Goal: Find contact information: Find contact information

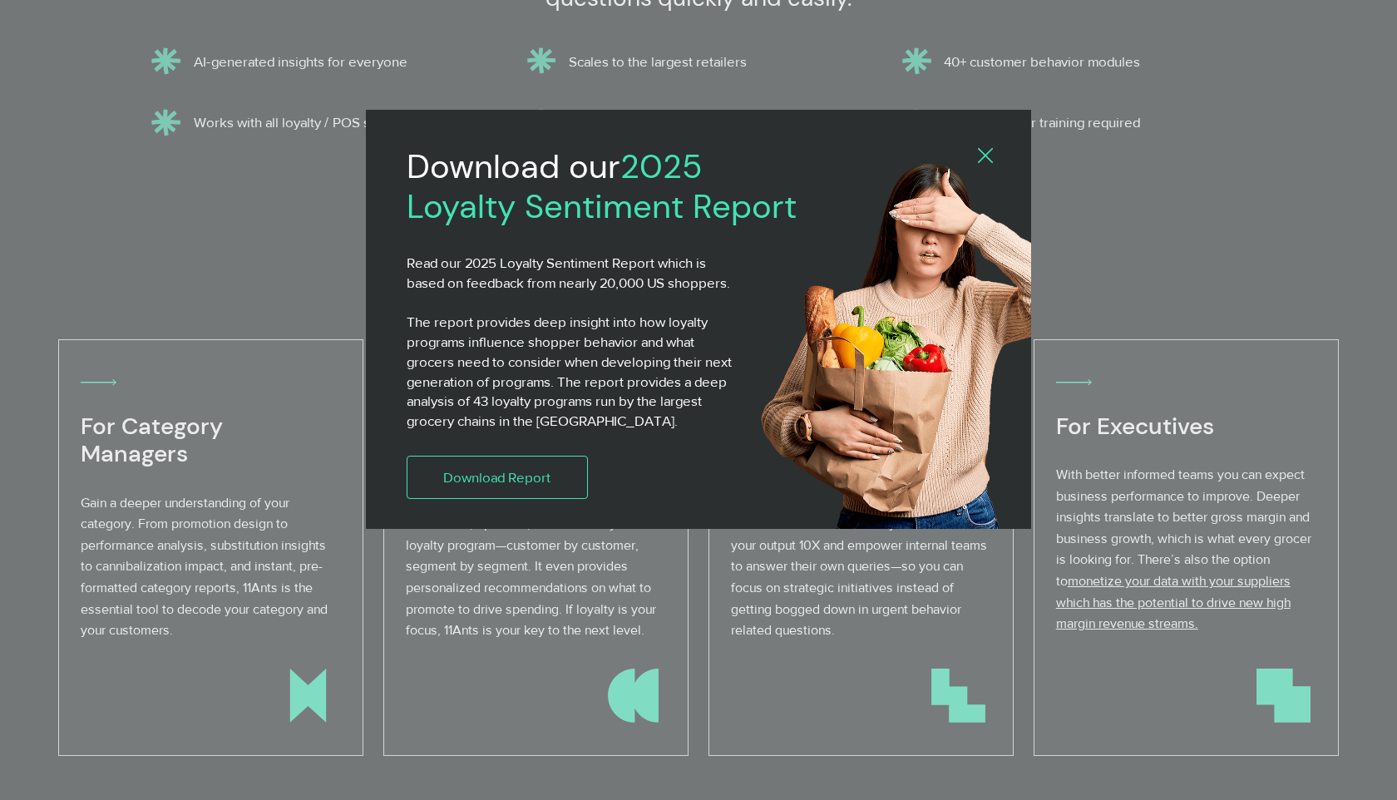
click at [983, 146] on div "Download our 2025 Loyalty Sentiment Report Read our 2025 Loyalty Sentiment Repo…" at bounding box center [698, 319] width 665 height 419
click at [983, 152] on icon "Back to site" at bounding box center [985, 155] width 15 height 15
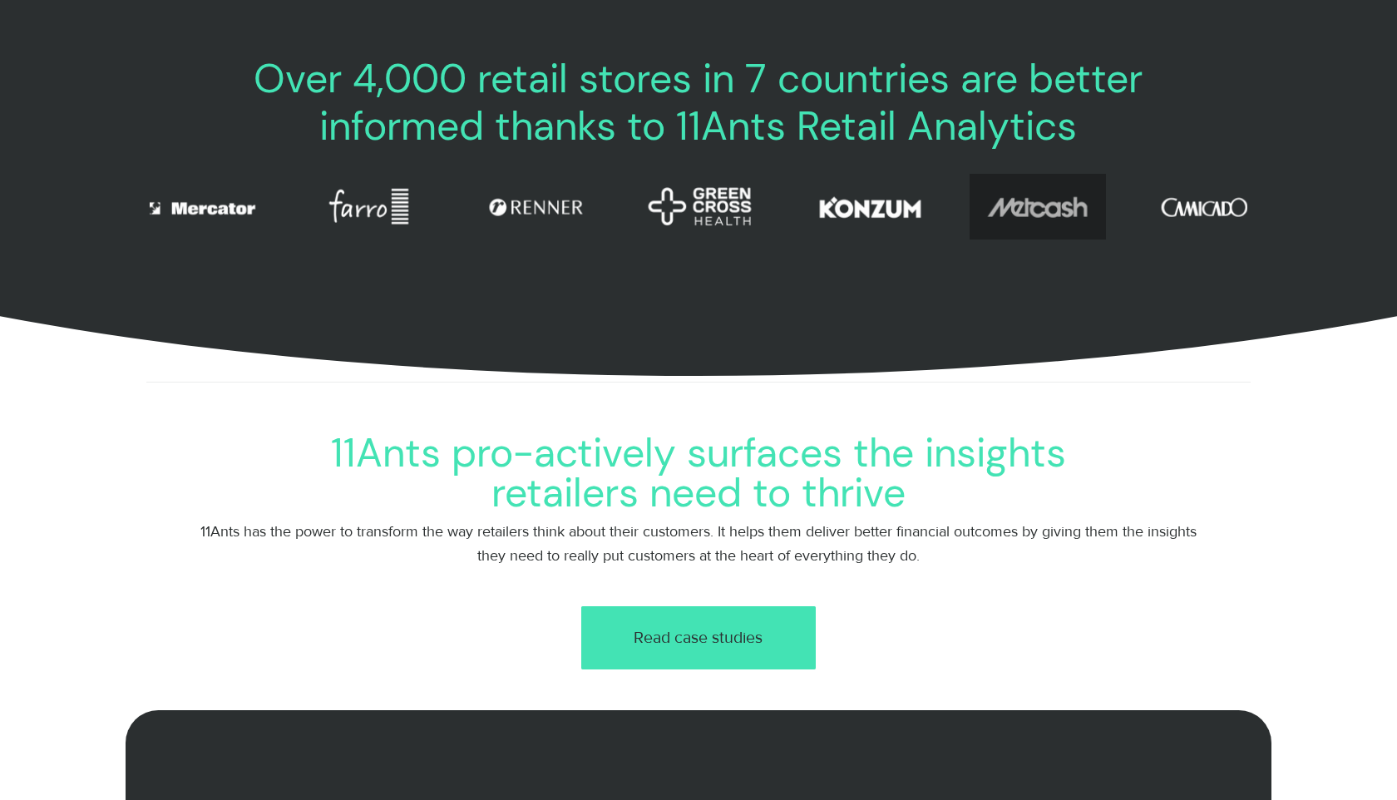
scroll to position [0, 18]
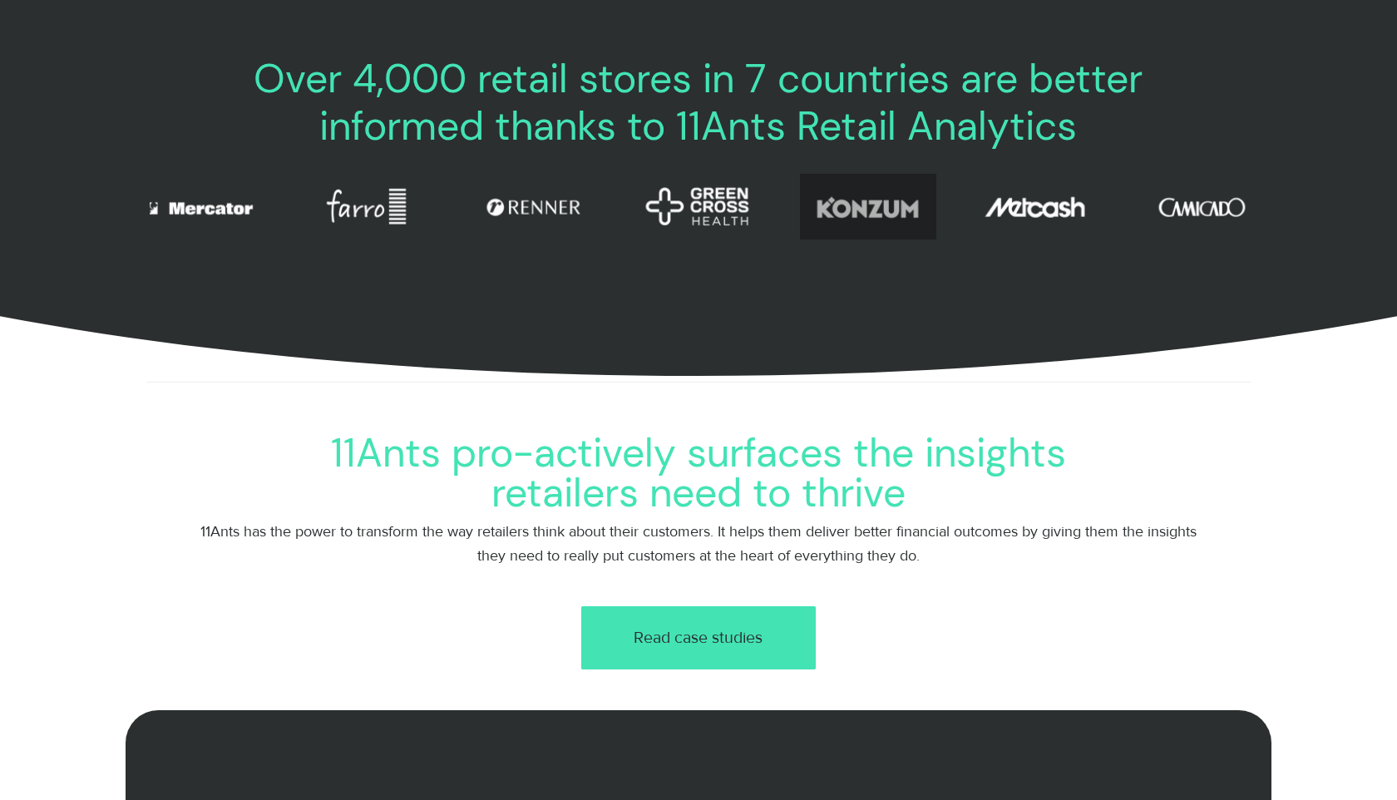
drag, startPoint x: 1064, startPoint y: 210, endPoint x: 937, endPoint y: 359, distance: 195.9
click at [915, 350] on section "Over 4,000 retail stores in 7 countries are better informed thanks to 11Ants Re…" at bounding box center [698, 204] width 1397 height 343
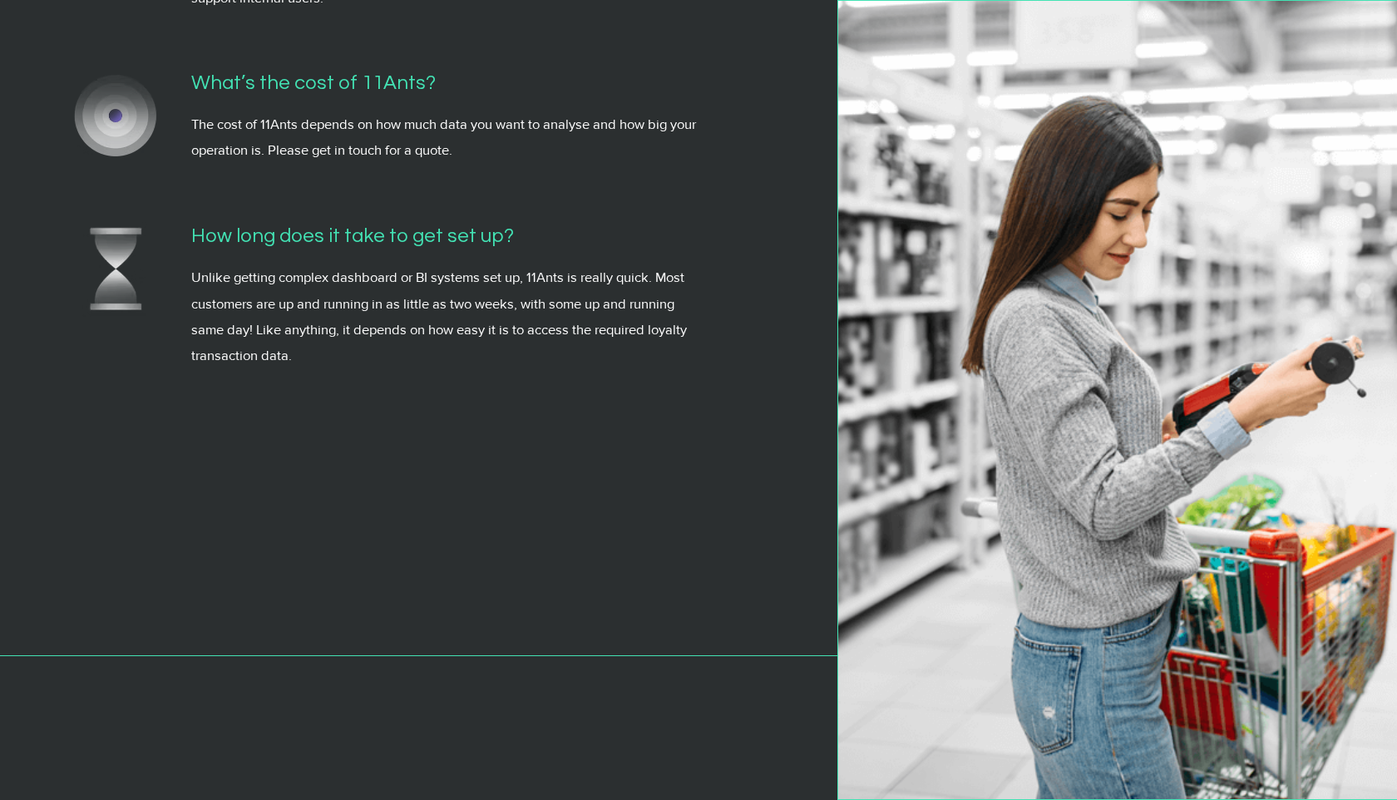
scroll to position [5919, 0]
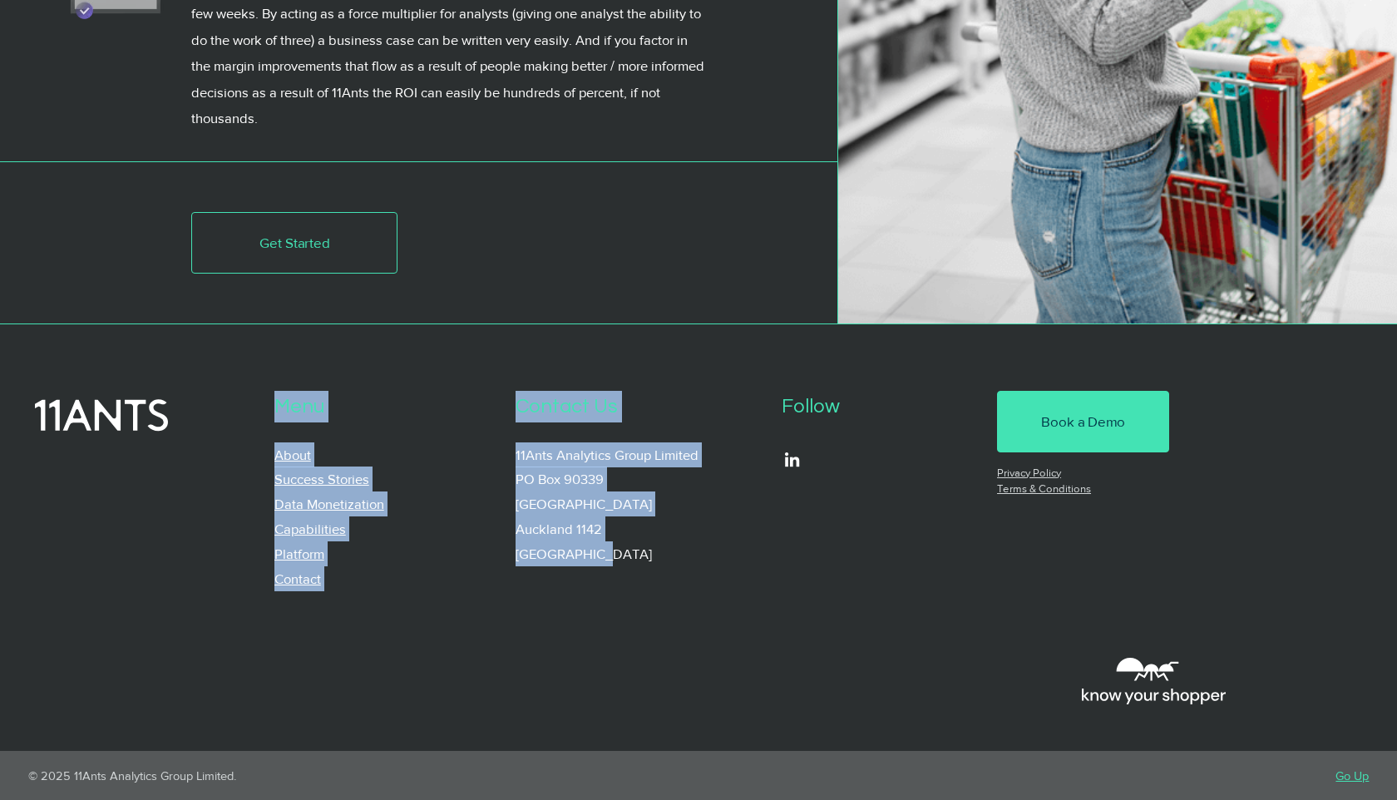
drag, startPoint x: 634, startPoint y: 558, endPoint x: 512, endPoint y: 457, distance: 158.9
click at [512, 457] on div "Menu About Success Stories Data Monetization Capabilities Platform Contact Cont…" at bounding box center [698, 537] width 1397 height 427
click at [512, 457] on div at bounding box center [698, 537] width 1397 height 427
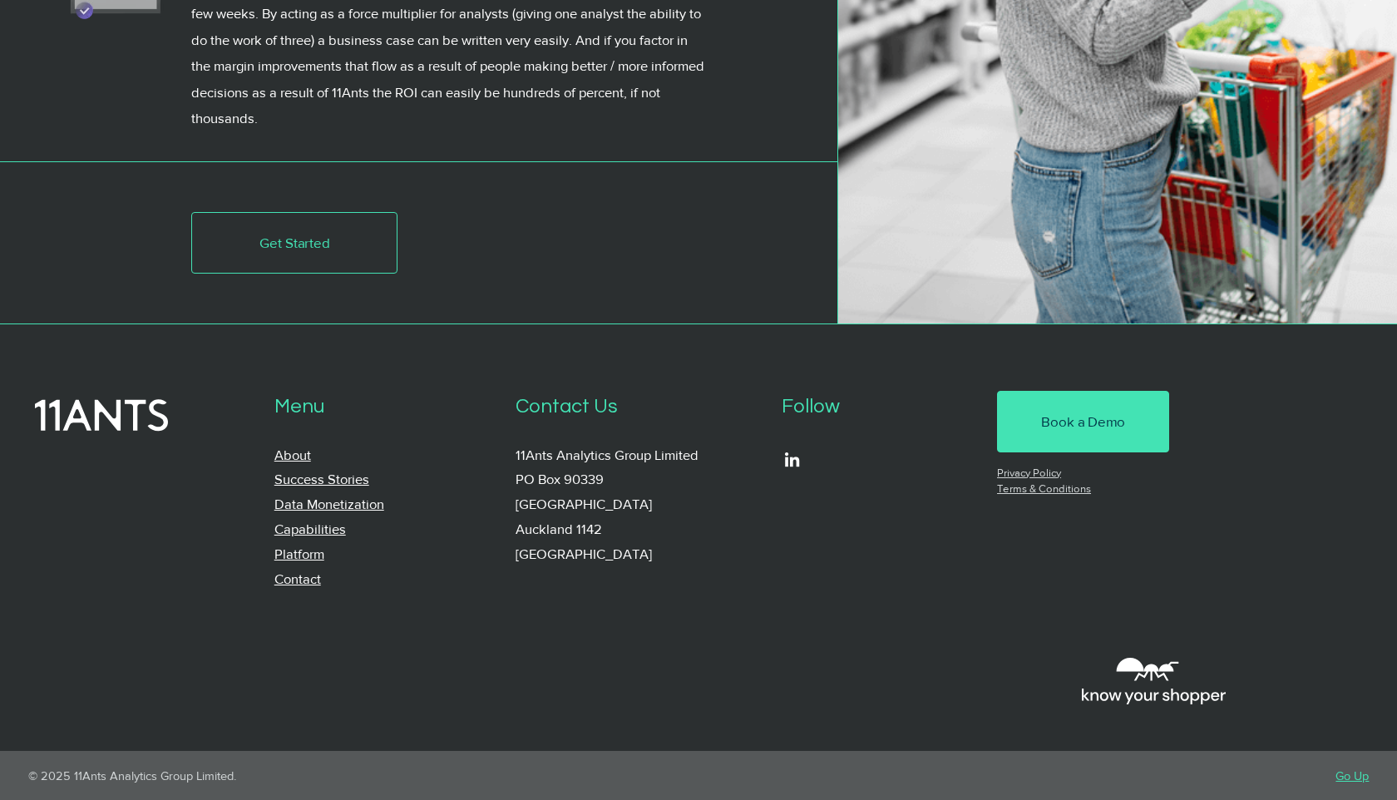
drag, startPoint x: 512, startPoint y: 455, endPoint x: 642, endPoint y: 577, distance: 178.9
click at [642, 577] on div at bounding box center [698, 537] width 1397 height 427
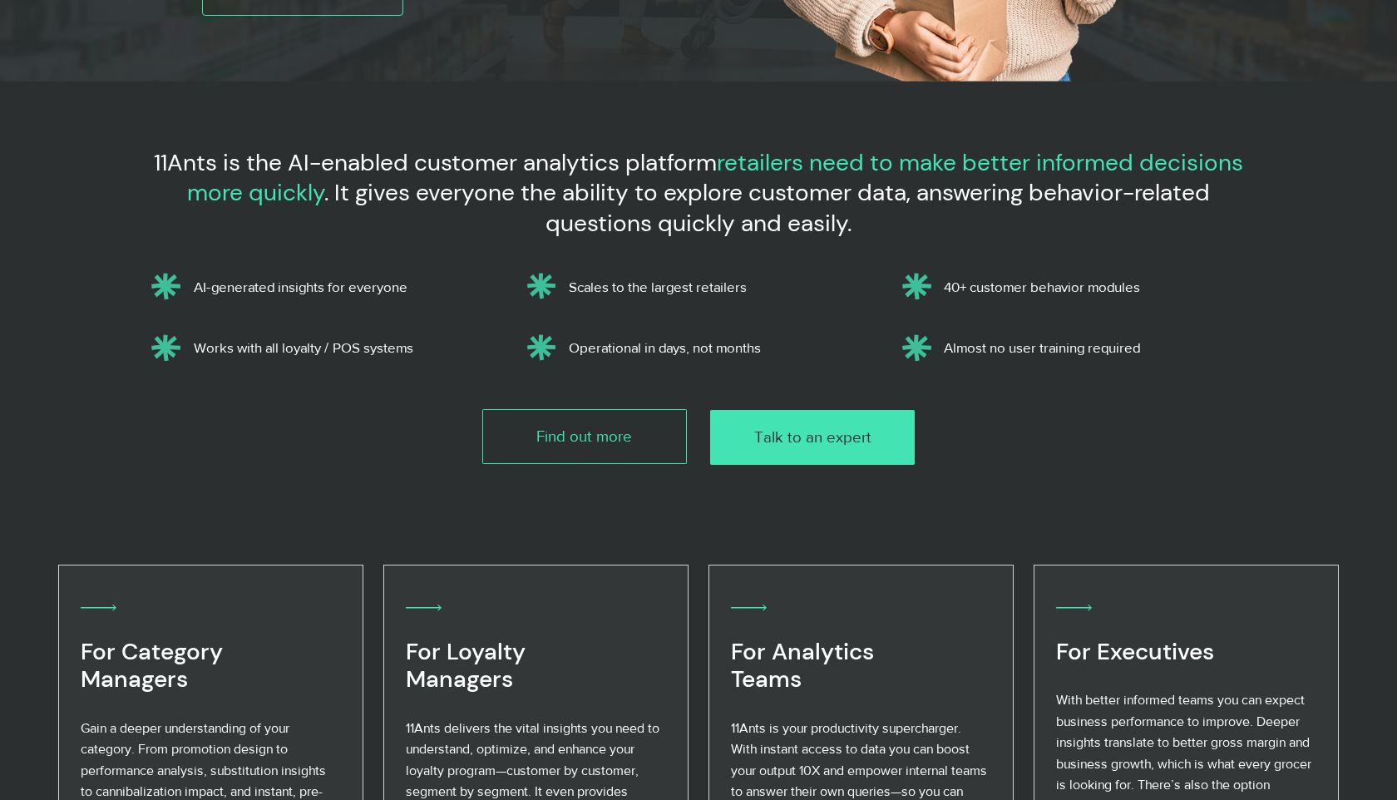
scroll to position [0, 0]
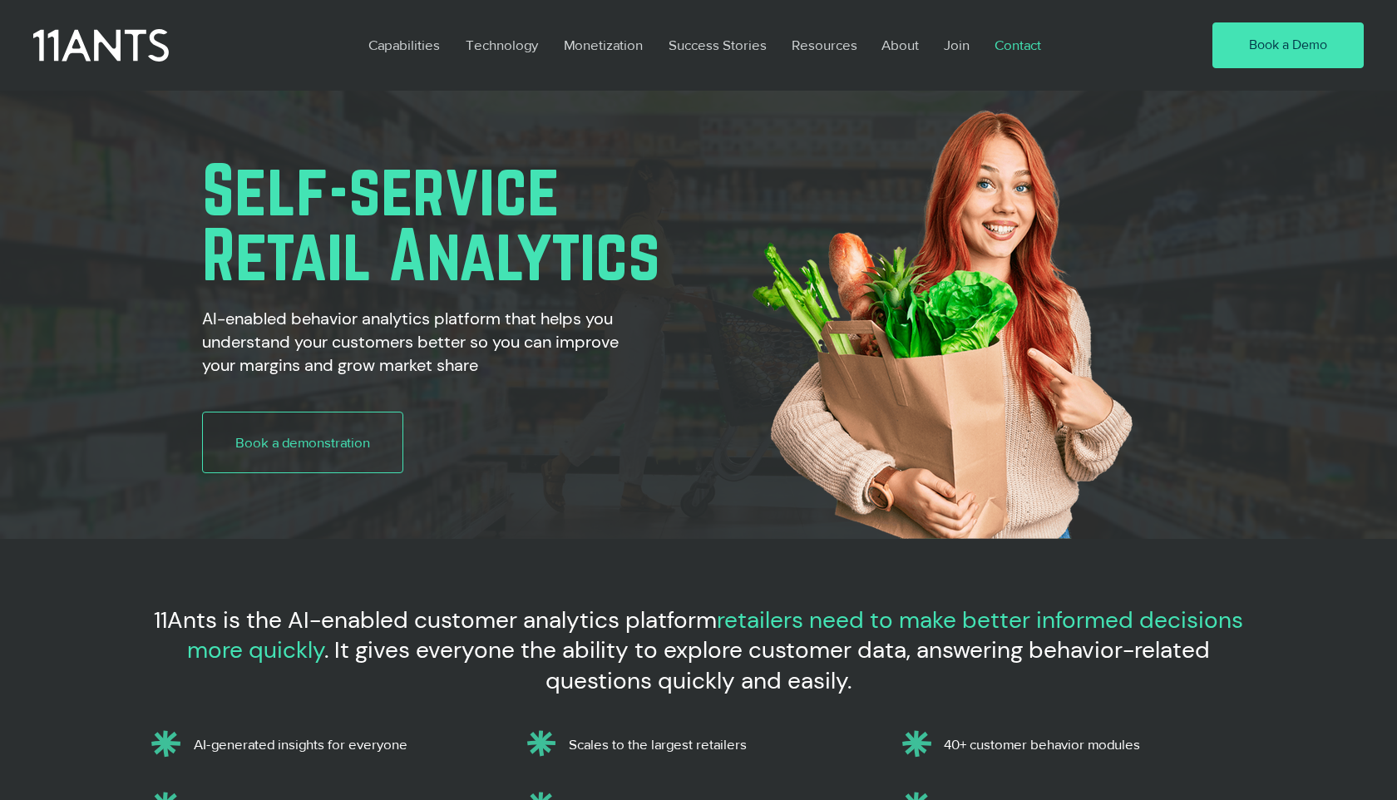
click at [1027, 49] on p "Contact" at bounding box center [1018, 45] width 63 height 38
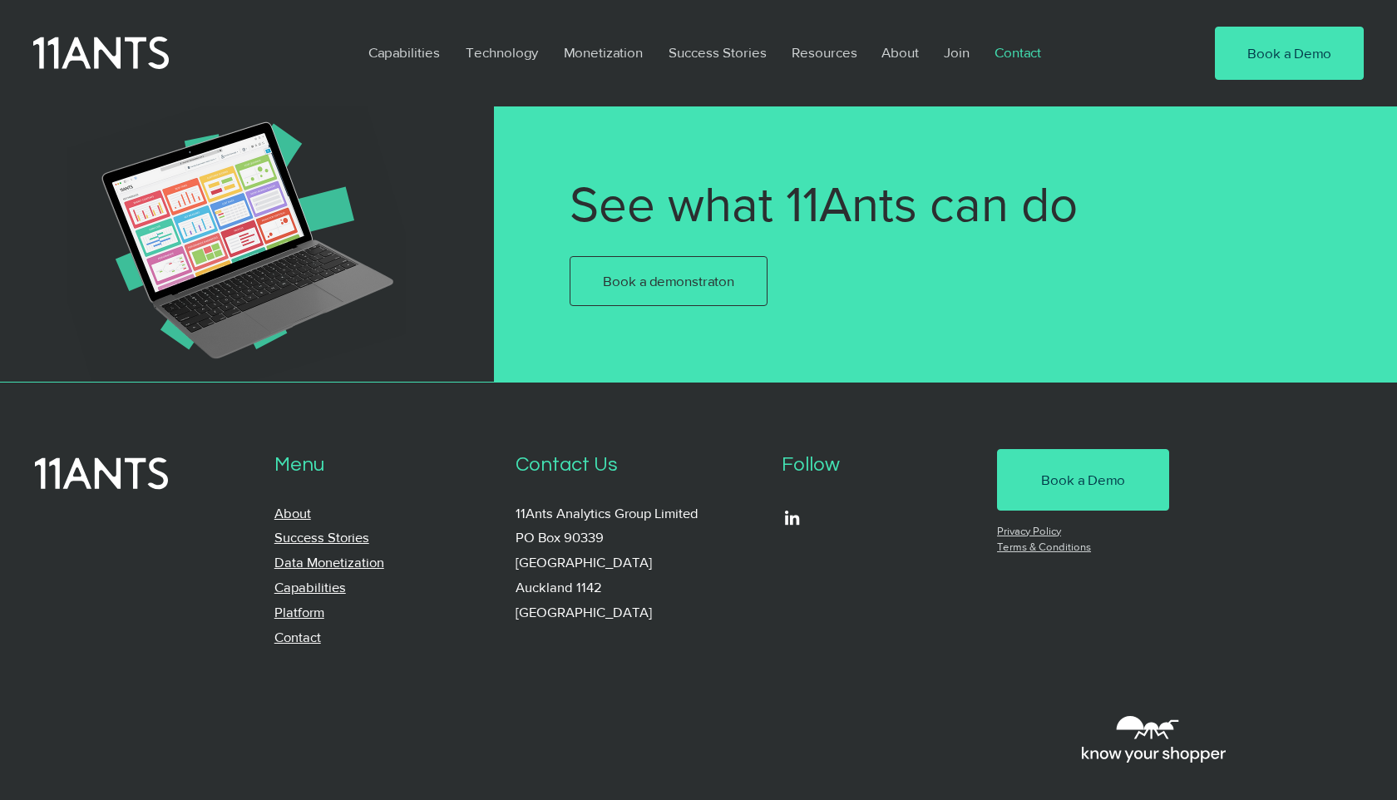
scroll to position [1235, 0]
